Goal: Transaction & Acquisition: Book appointment/travel/reservation

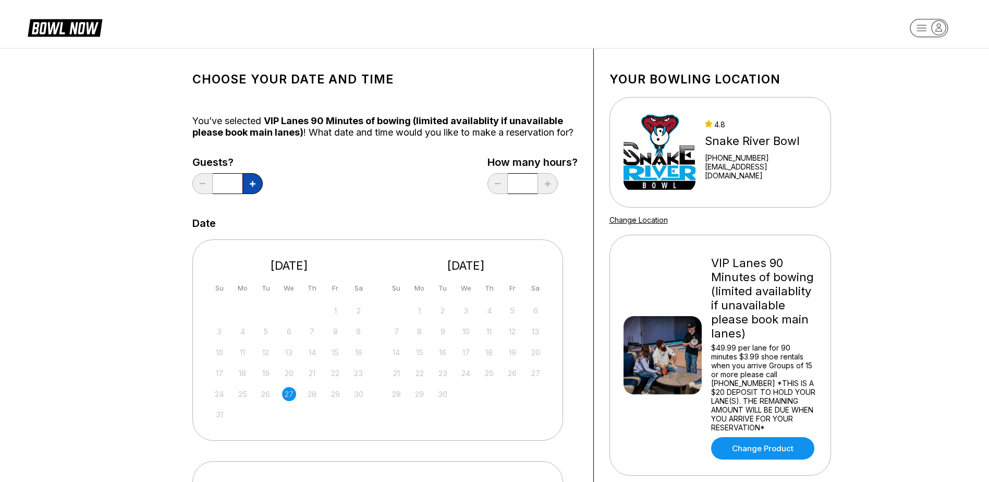
click at [246, 193] on button at bounding box center [252, 183] width 20 height 21
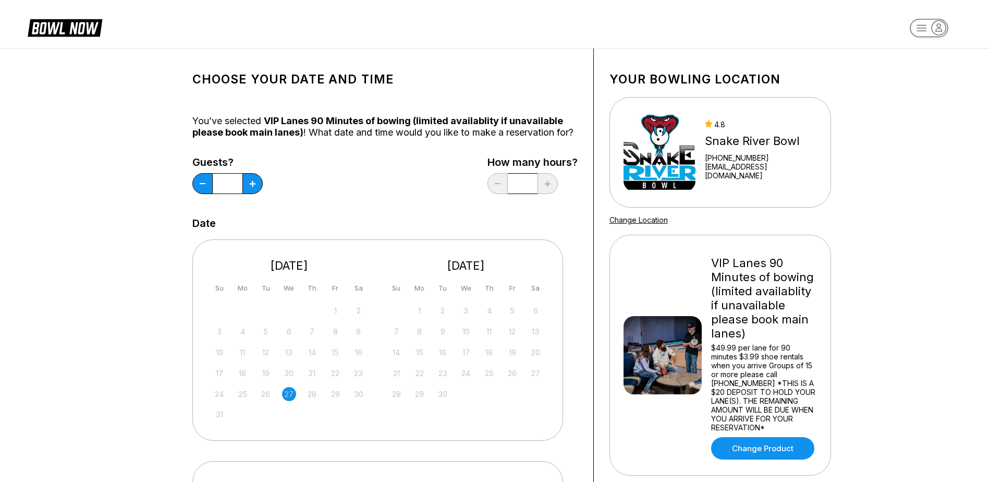
click at [191, 193] on div "Choose your Date and time You’ve selected VIP Lanes 90 Minutes of bowing (limit…" at bounding box center [385, 349] width 417 height 602
click at [200, 193] on button at bounding box center [202, 183] width 20 height 21
type input "*"
click at [478, 199] on div "Guests? * How many hours? *" at bounding box center [384, 177] width 385 height 43
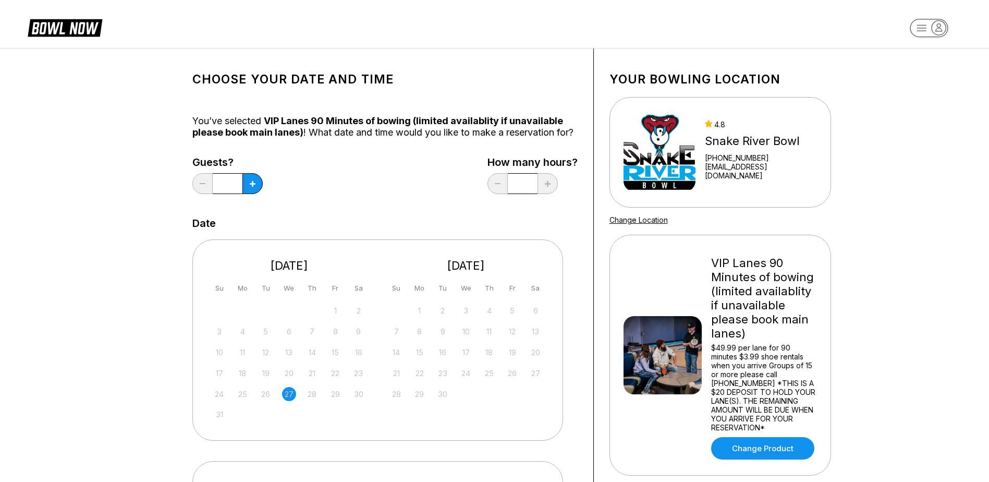
click at [242, 194] on input "*" at bounding box center [228, 183] width 30 height 21
drag, startPoint x: 523, startPoint y: 195, endPoint x: 507, endPoint y: 199, distance: 16.5
click at [242, 194] on input "*" at bounding box center [228, 183] width 30 height 21
drag, startPoint x: 507, startPoint y: 199, endPoint x: 435, endPoint y: 196, distance: 72.5
click at [435, 196] on div "Guests? * How many hours? *" at bounding box center [384, 177] width 385 height 43
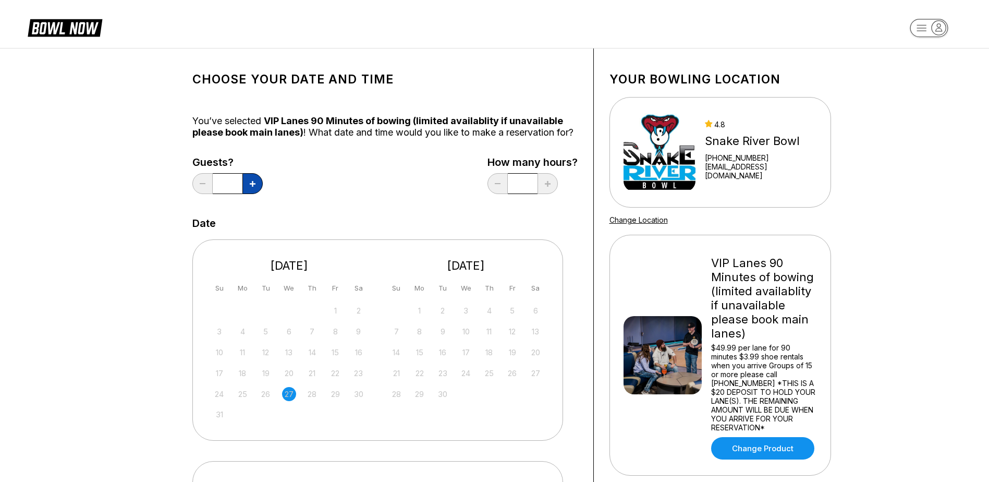
click at [251, 187] on icon at bounding box center [253, 184] width 6 height 6
type input "*"
click at [467, 178] on div "Guests? * How many hours? *" at bounding box center [384, 177] width 385 height 43
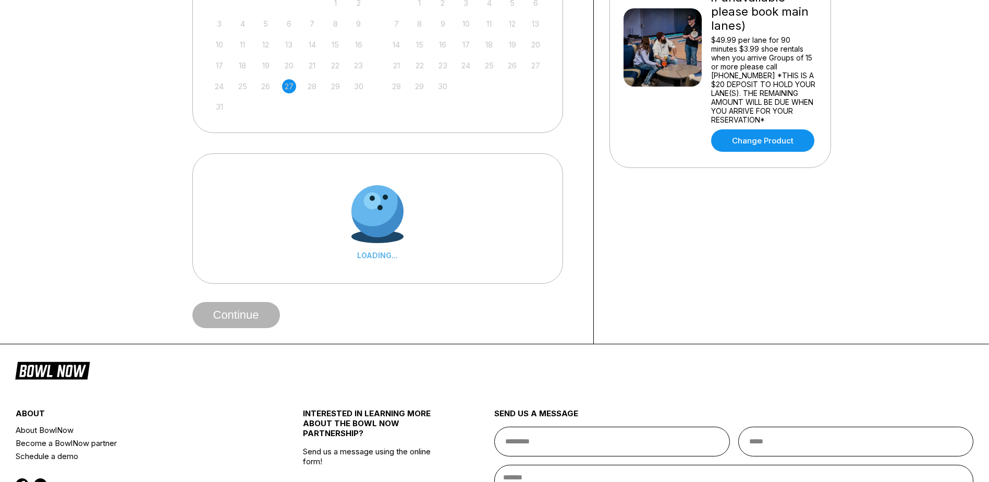
scroll to position [313, 0]
